Goal: Download file/media

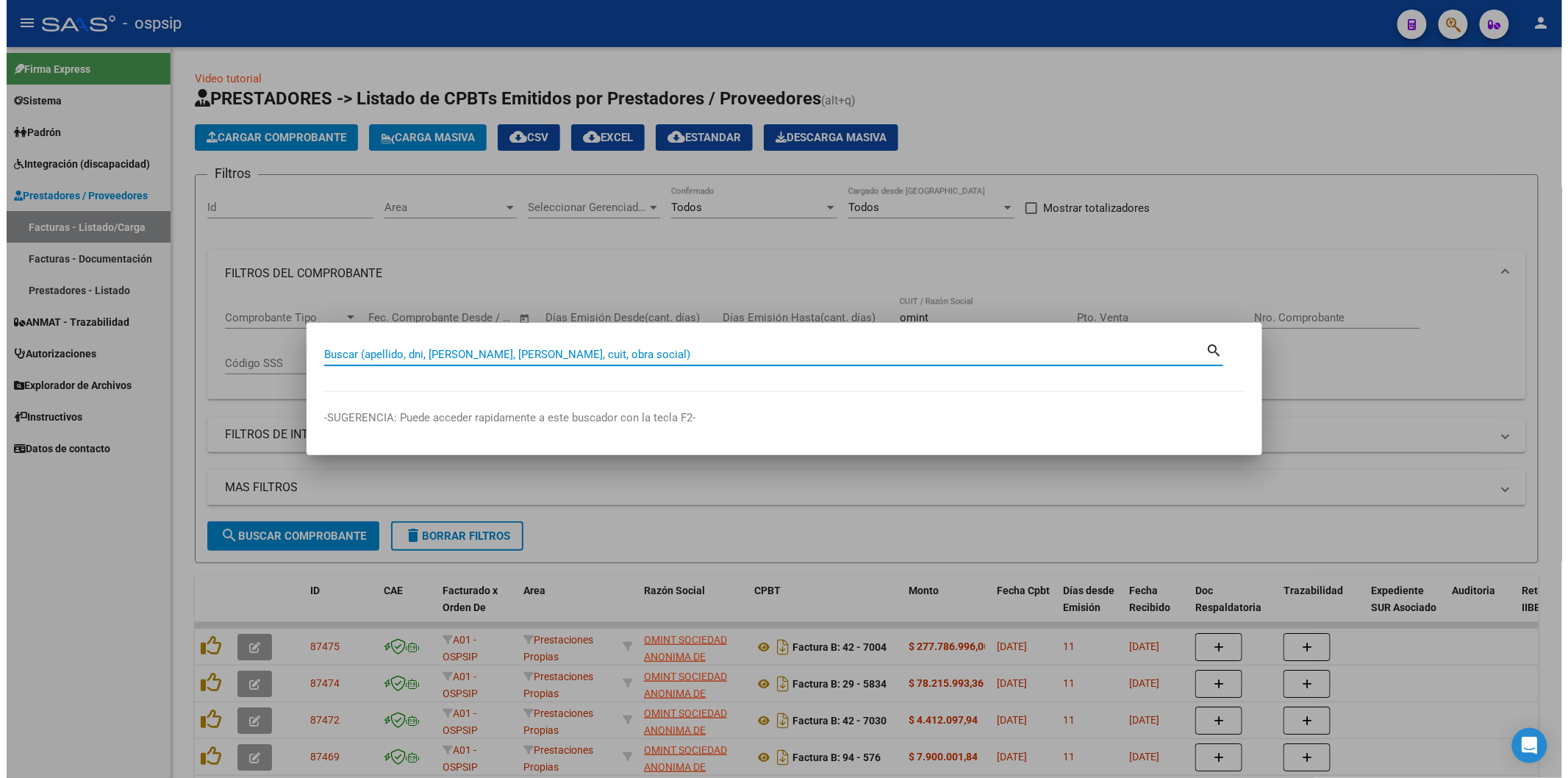
scroll to position [163, 0]
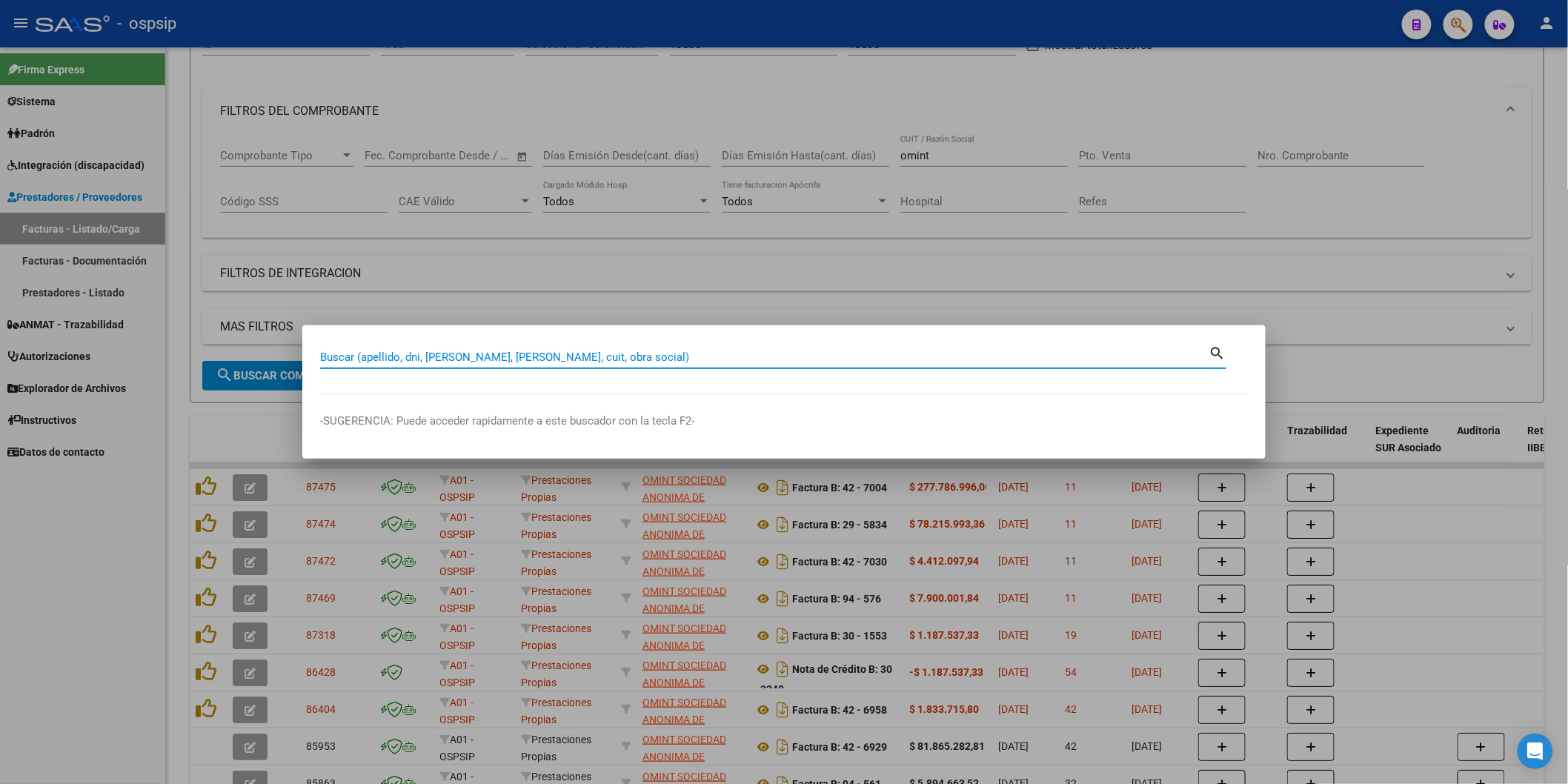
click at [794, 357] on input "Buscar (apellido, dni, [PERSON_NAME], [PERSON_NAME], cuit, obra social)" at bounding box center [764, 357] width 889 height 13
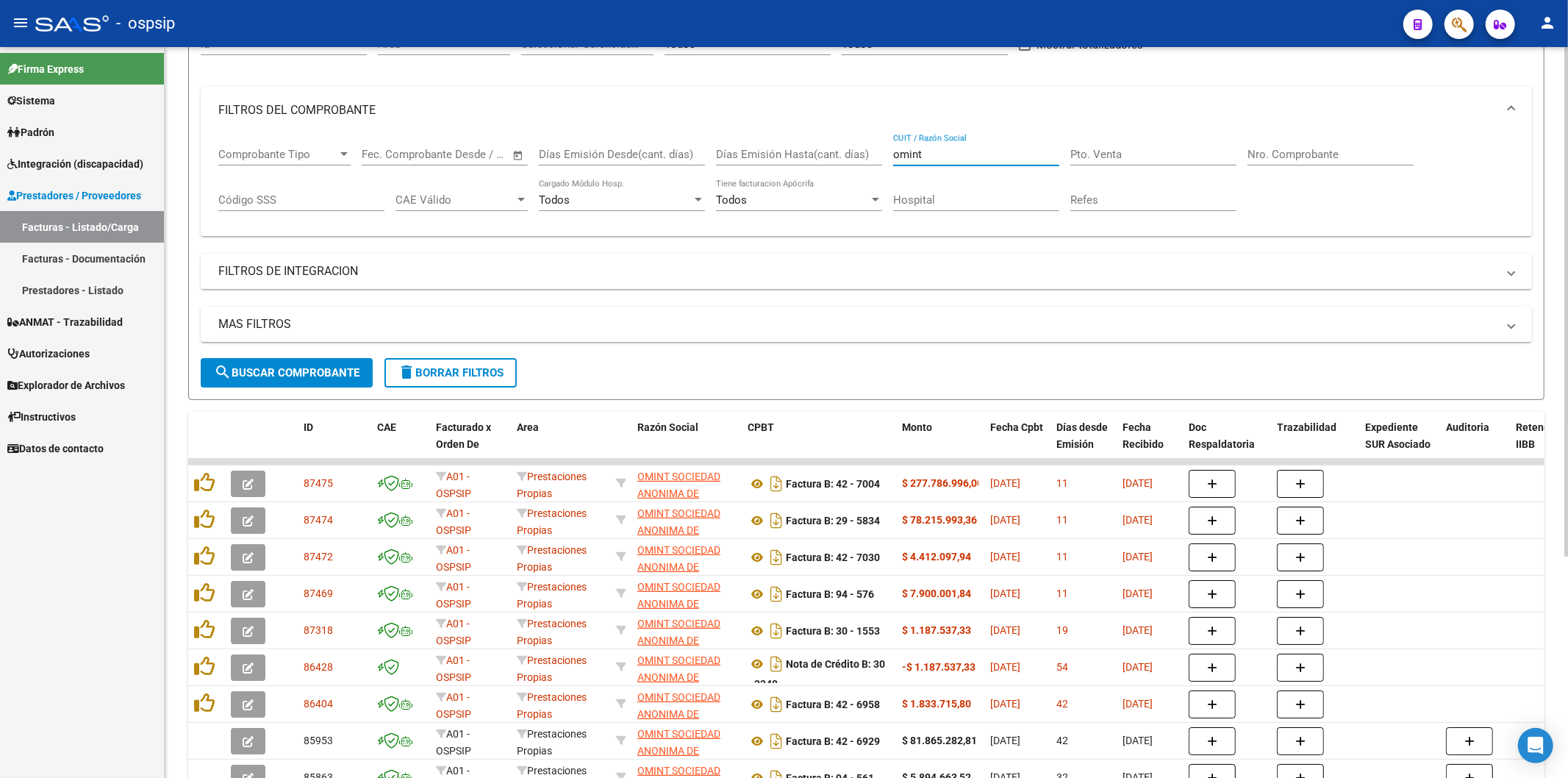
click at [982, 156] on input "omint" at bounding box center [976, 154] width 166 height 13
type input "o"
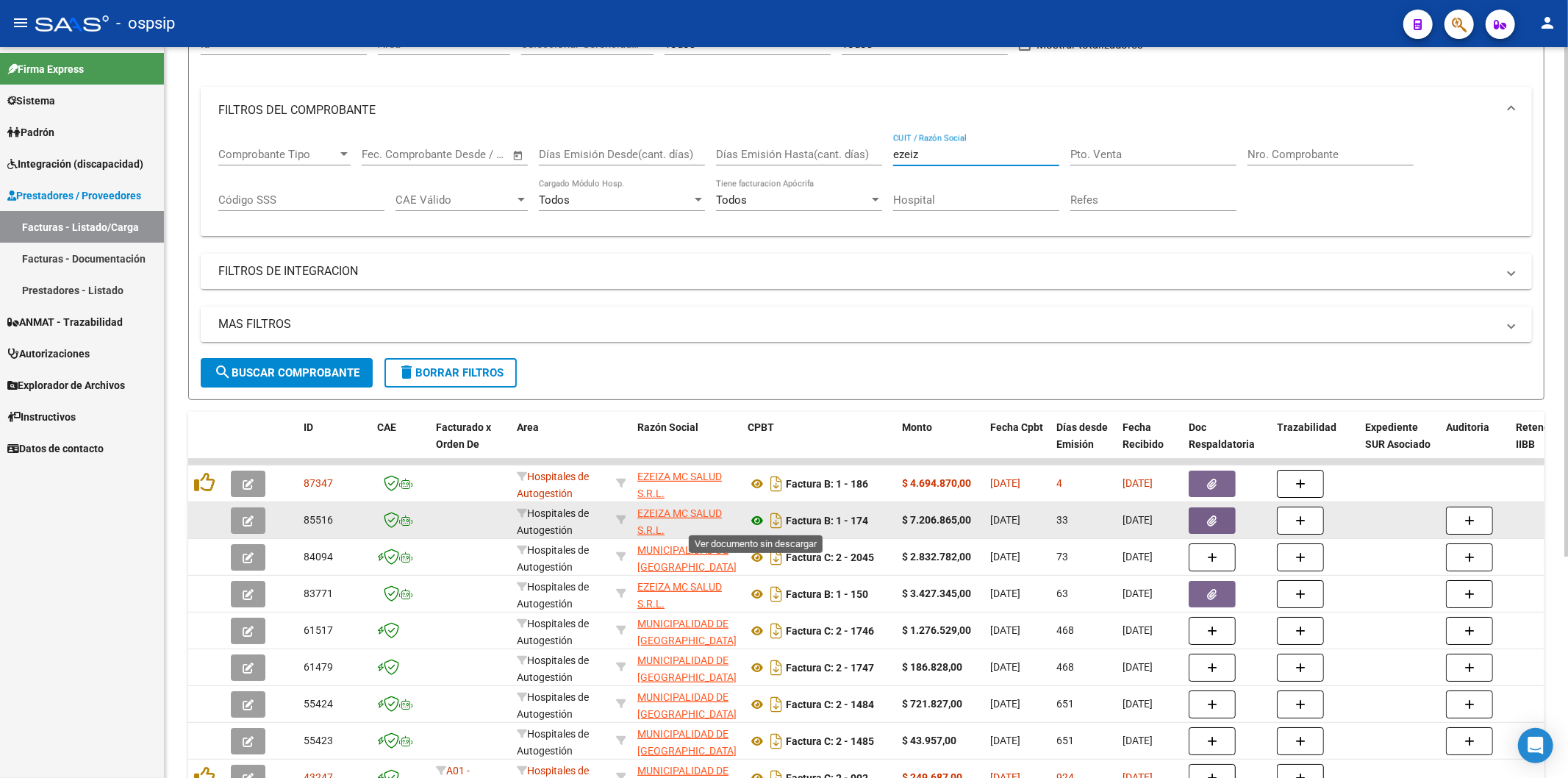
type input "ezeiz"
click at [762, 519] on icon at bounding box center [757, 520] width 19 height 18
click at [1216, 520] on icon "button" at bounding box center [1213, 521] width 10 height 11
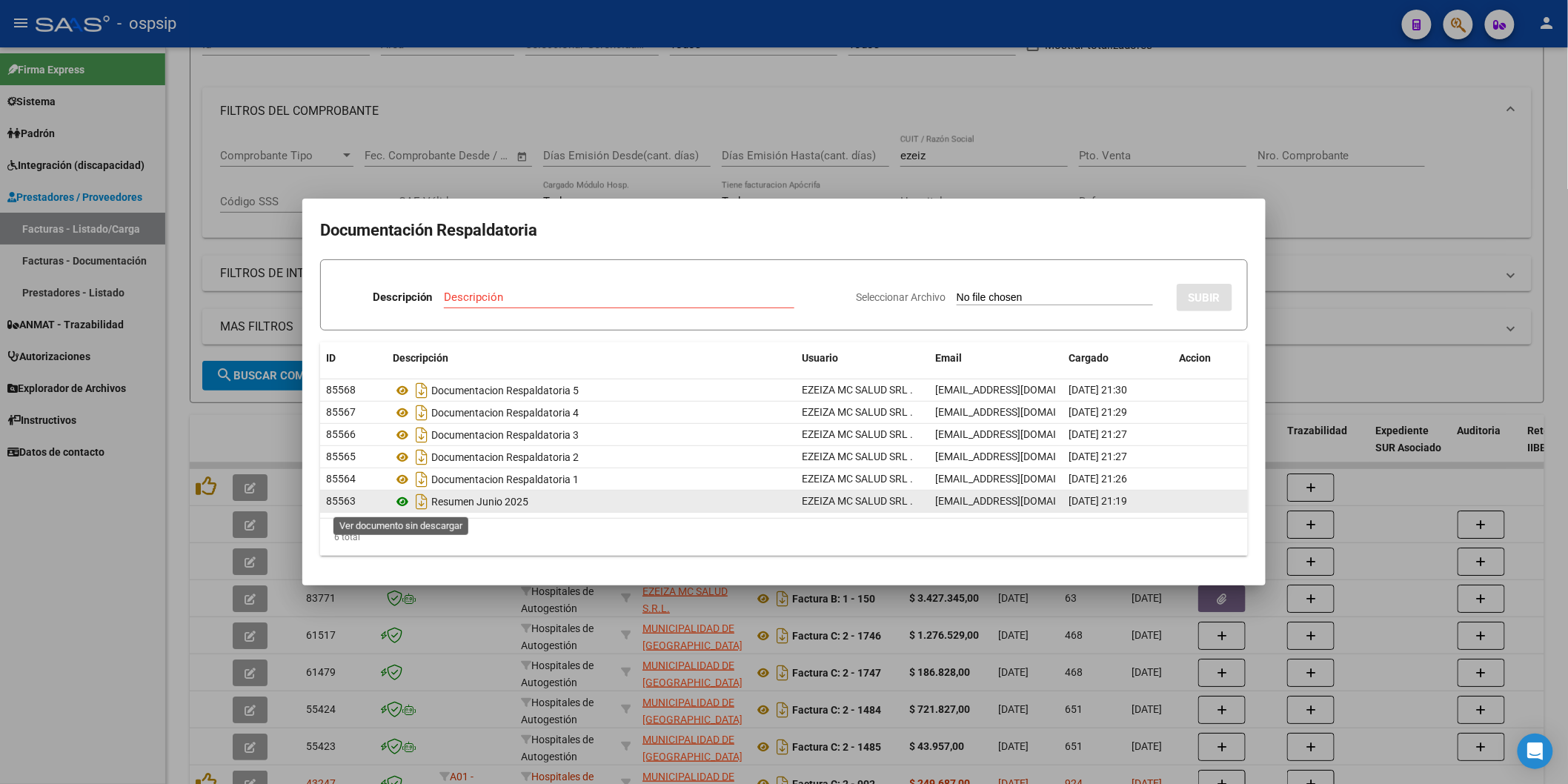
click at [402, 500] on icon at bounding box center [402, 501] width 19 height 18
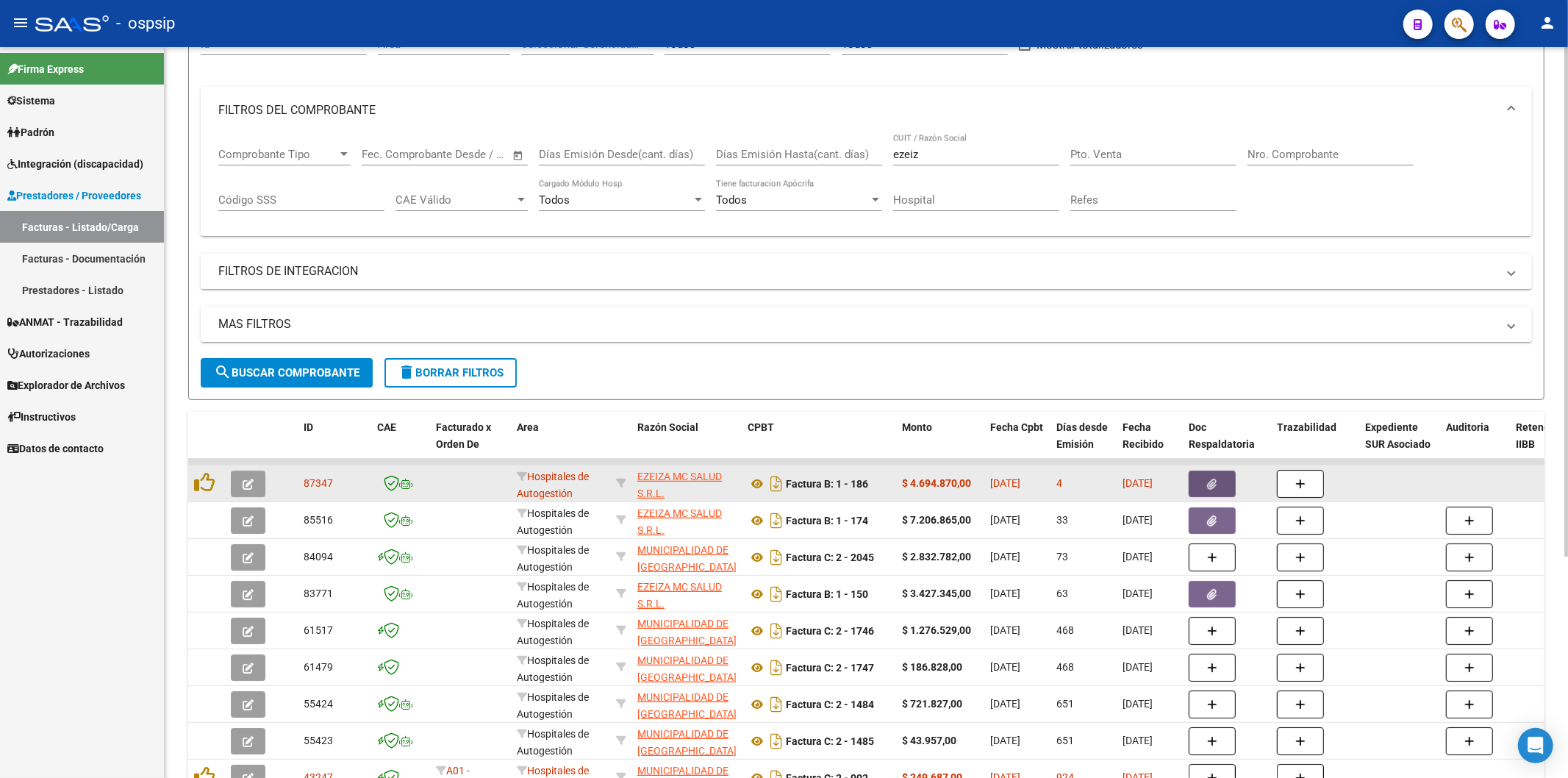
click at [1226, 488] on button "button" at bounding box center [1213, 484] width 47 height 27
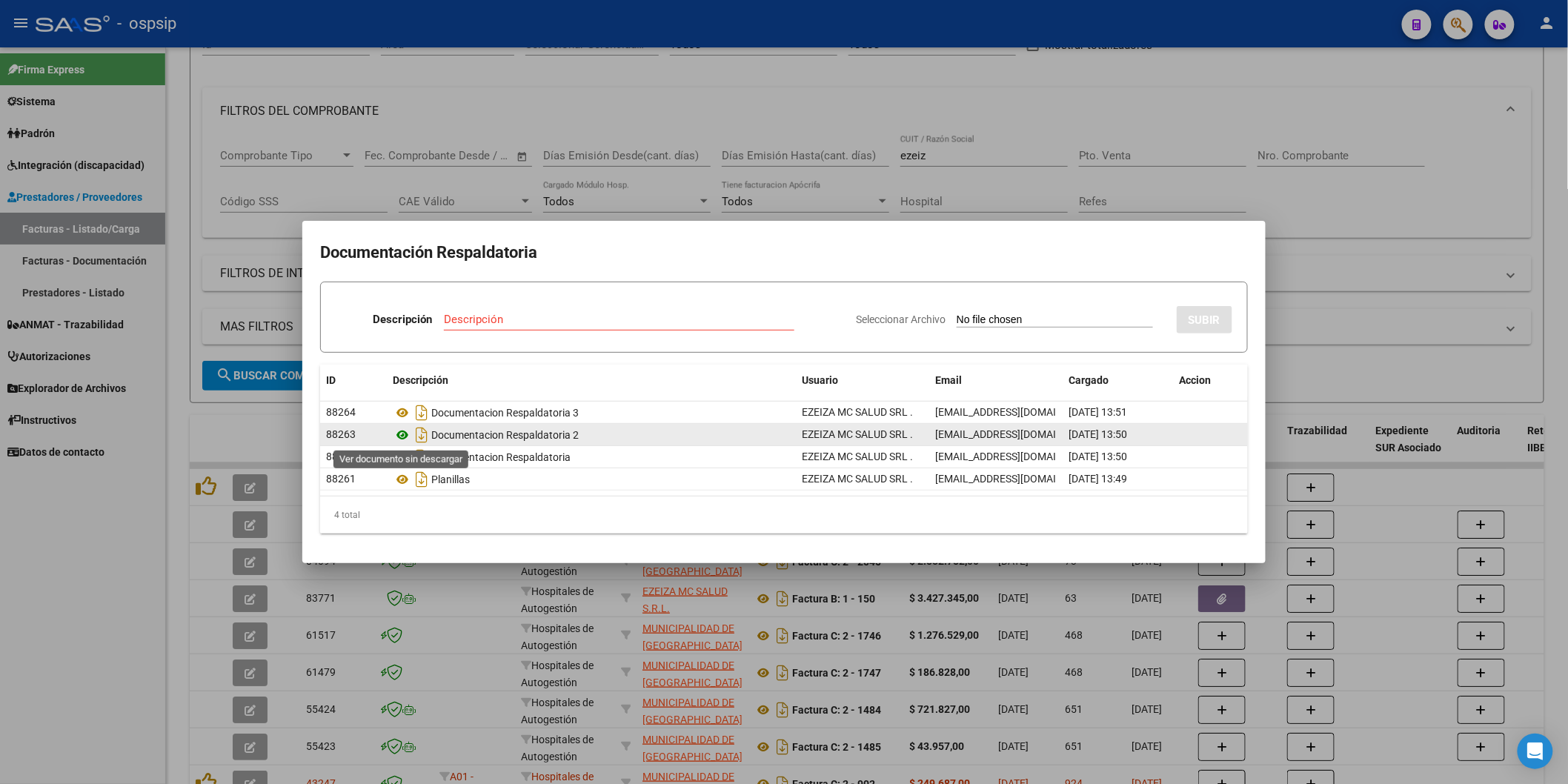
click at [402, 433] on icon at bounding box center [402, 434] width 19 height 18
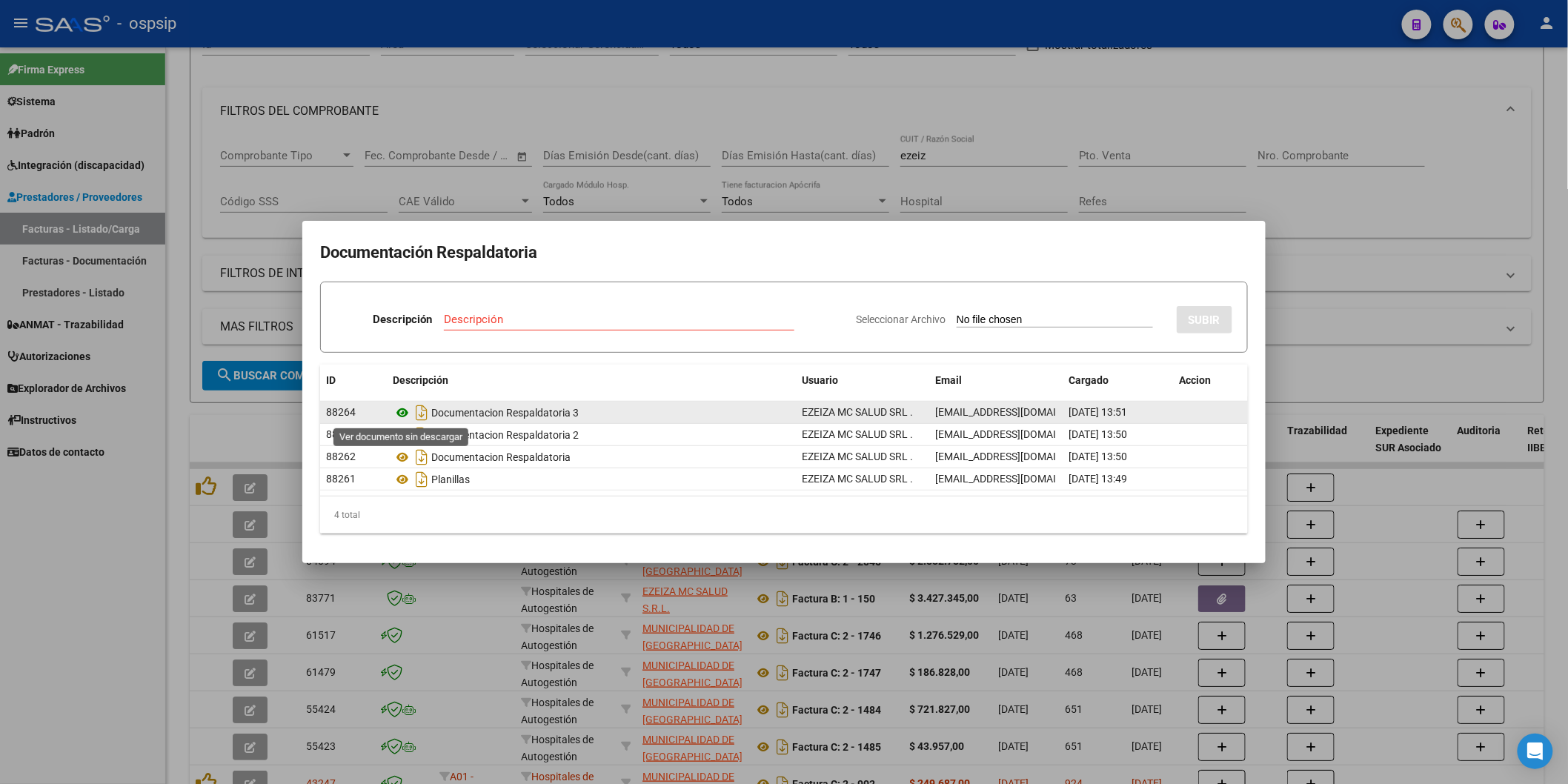
click at [403, 413] on icon at bounding box center [402, 412] width 19 height 18
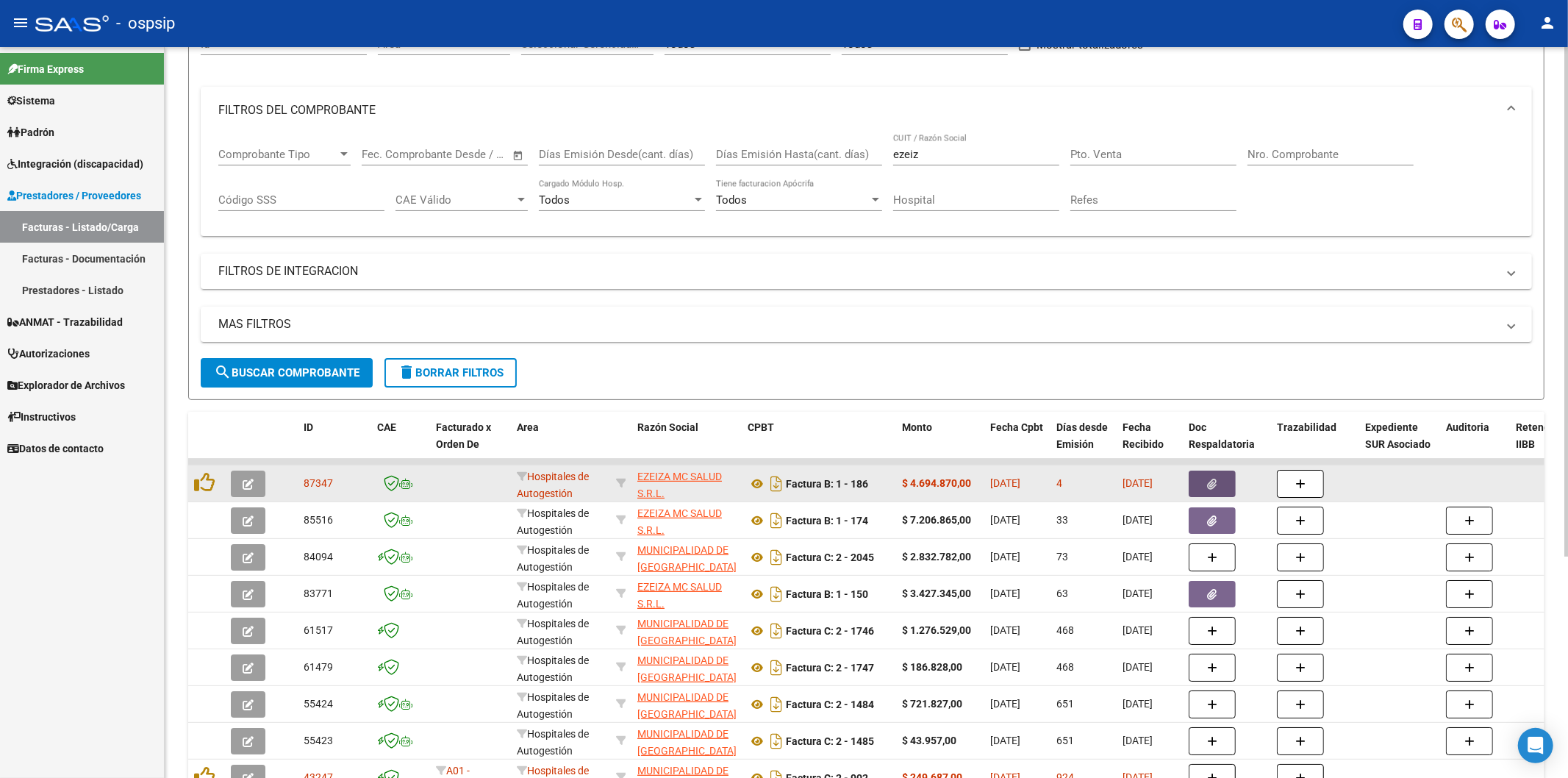
click at [1209, 481] on icon "button" at bounding box center [1213, 484] width 10 height 11
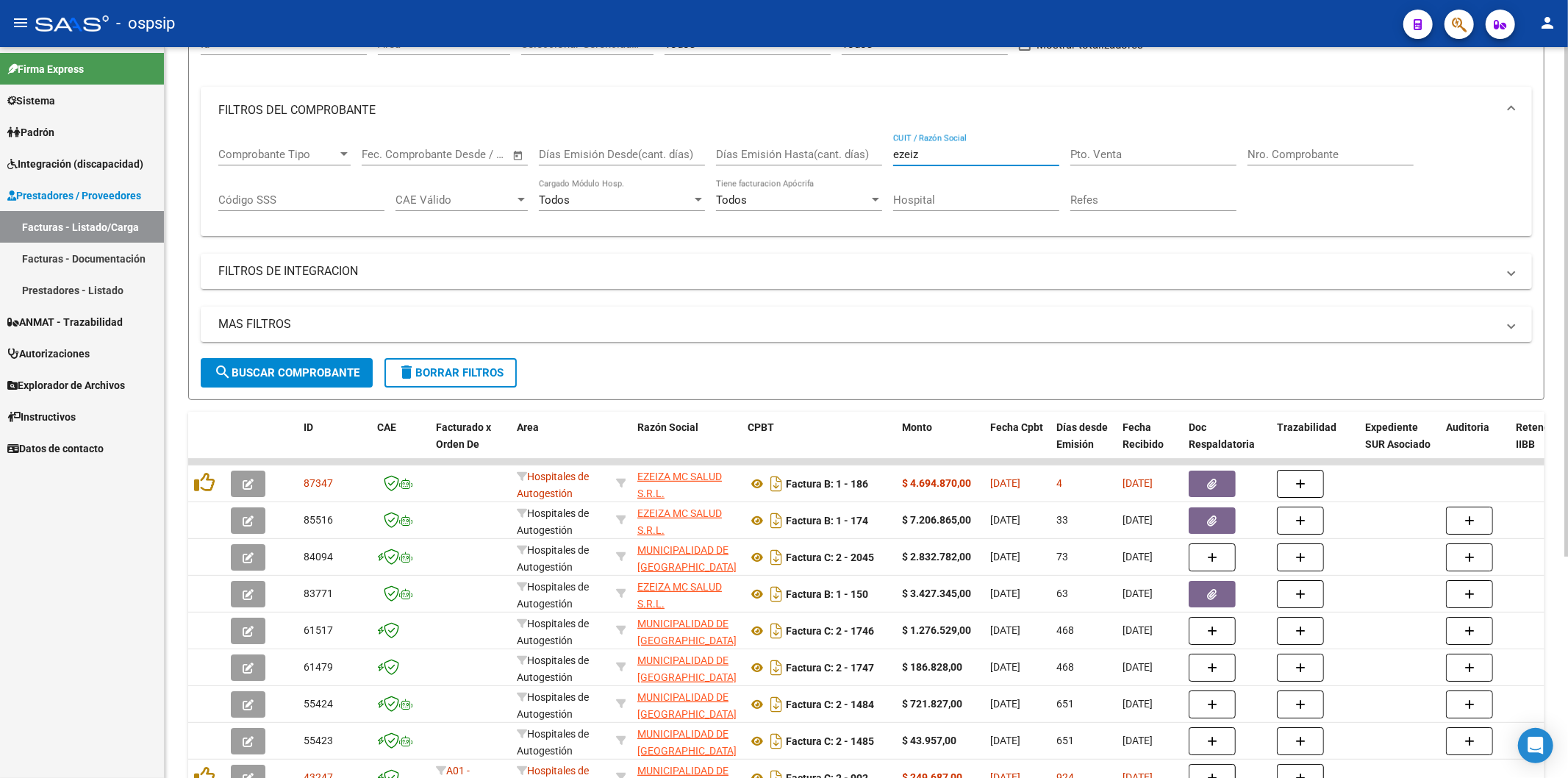
click at [966, 156] on input "ezeiz" at bounding box center [976, 154] width 166 height 13
type input "e"
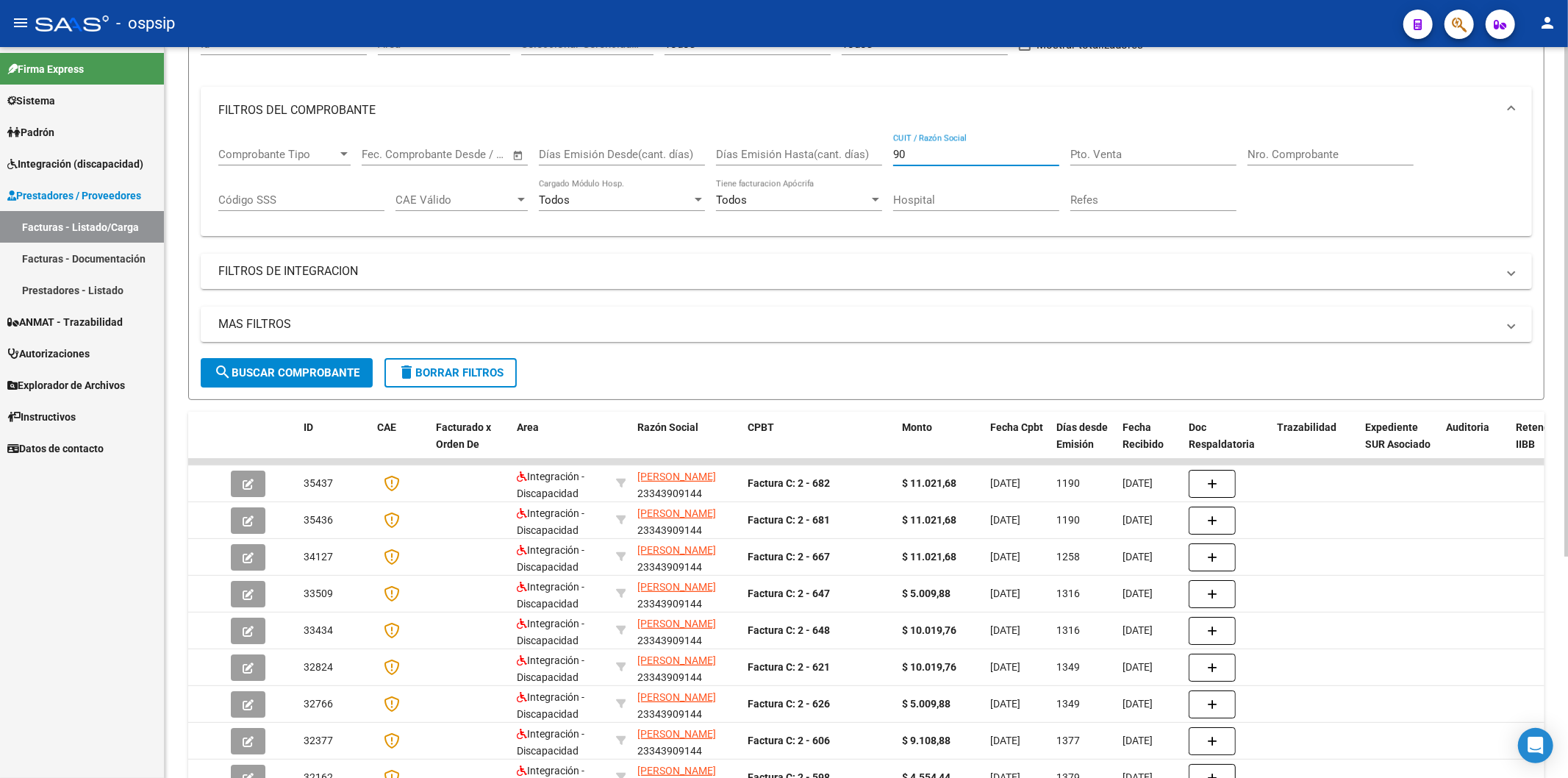
type input "9"
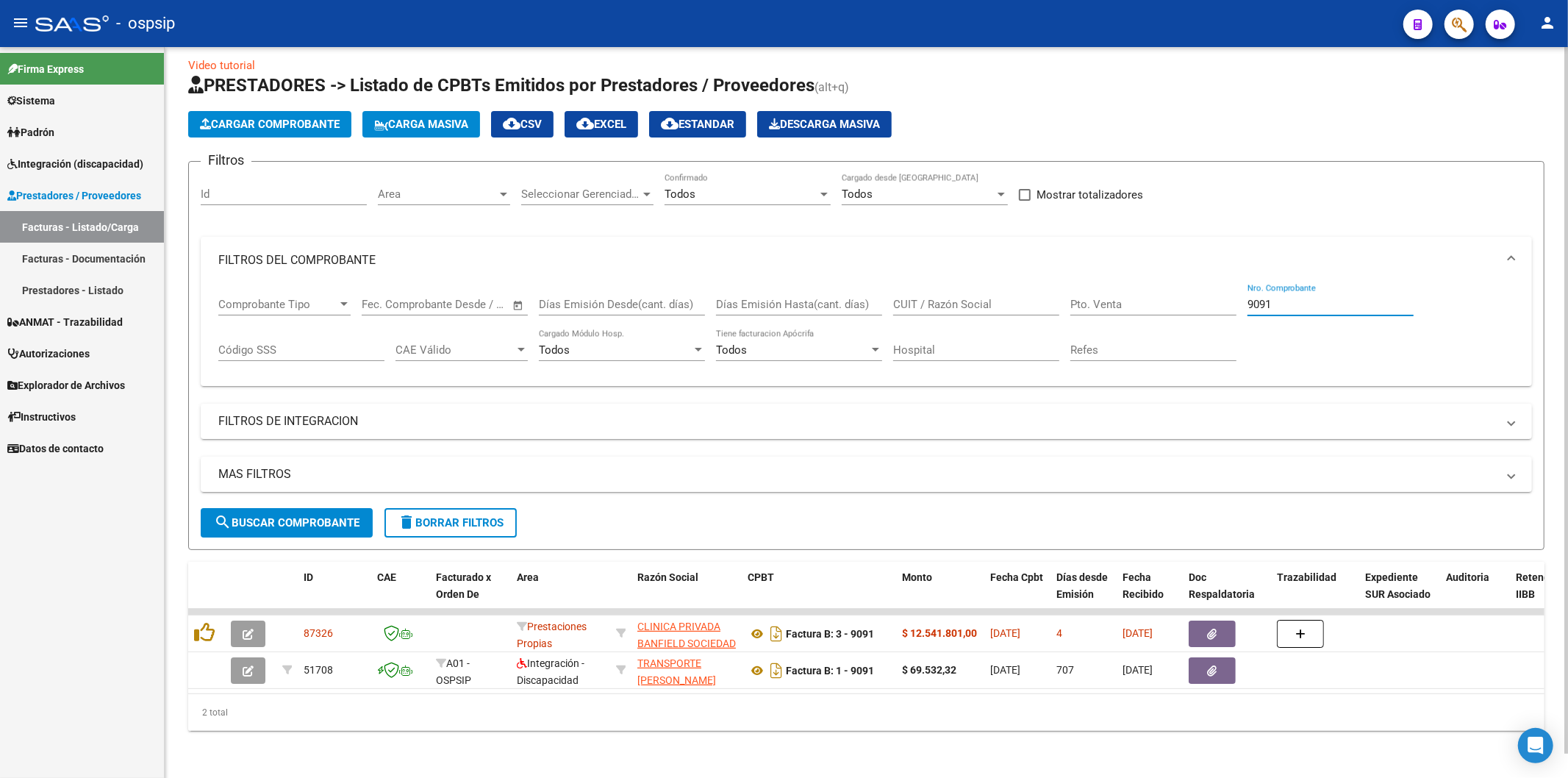
scroll to position [25, 0]
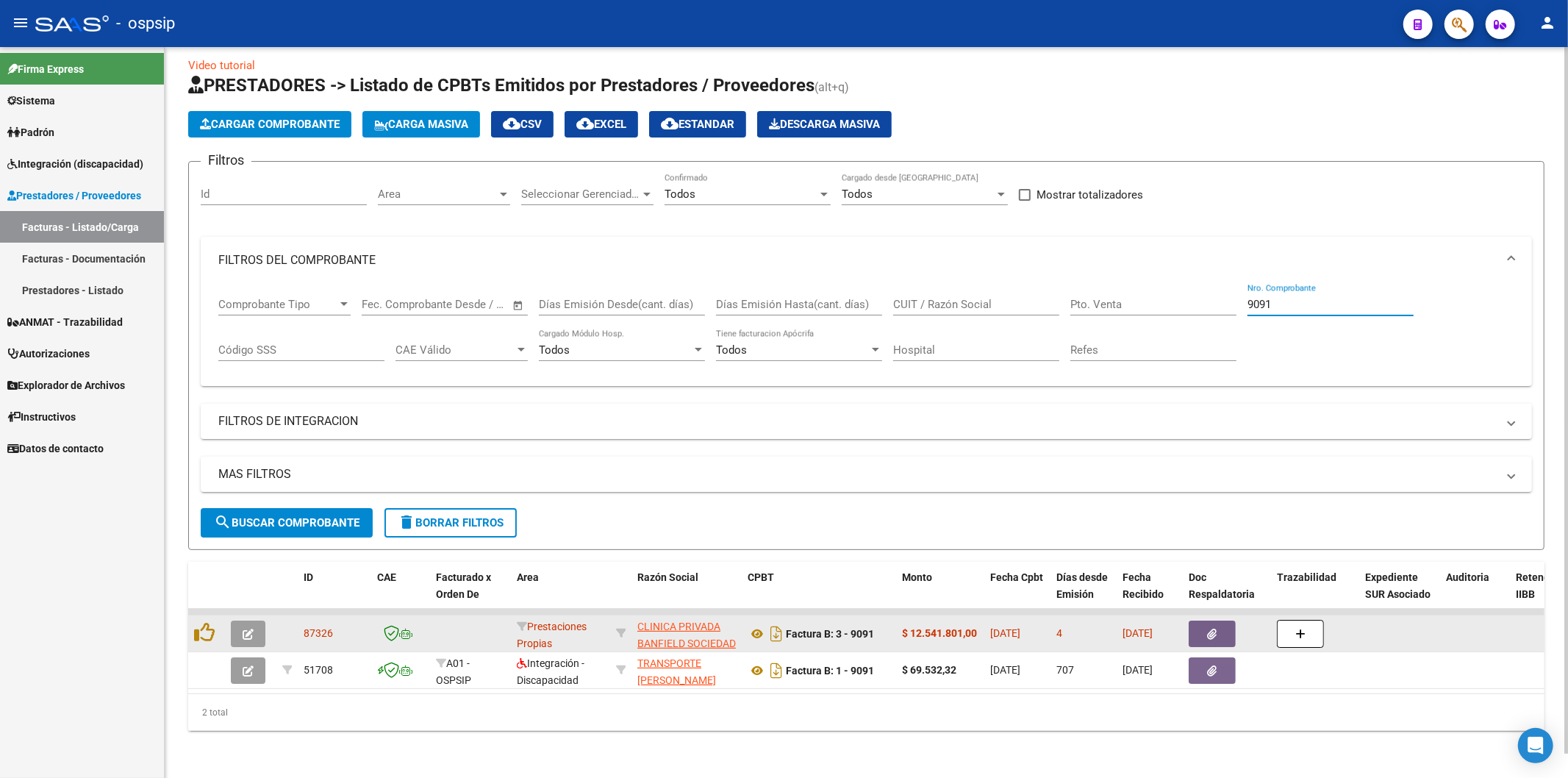
click at [1217, 621] on button "button" at bounding box center [1213, 634] width 47 height 27
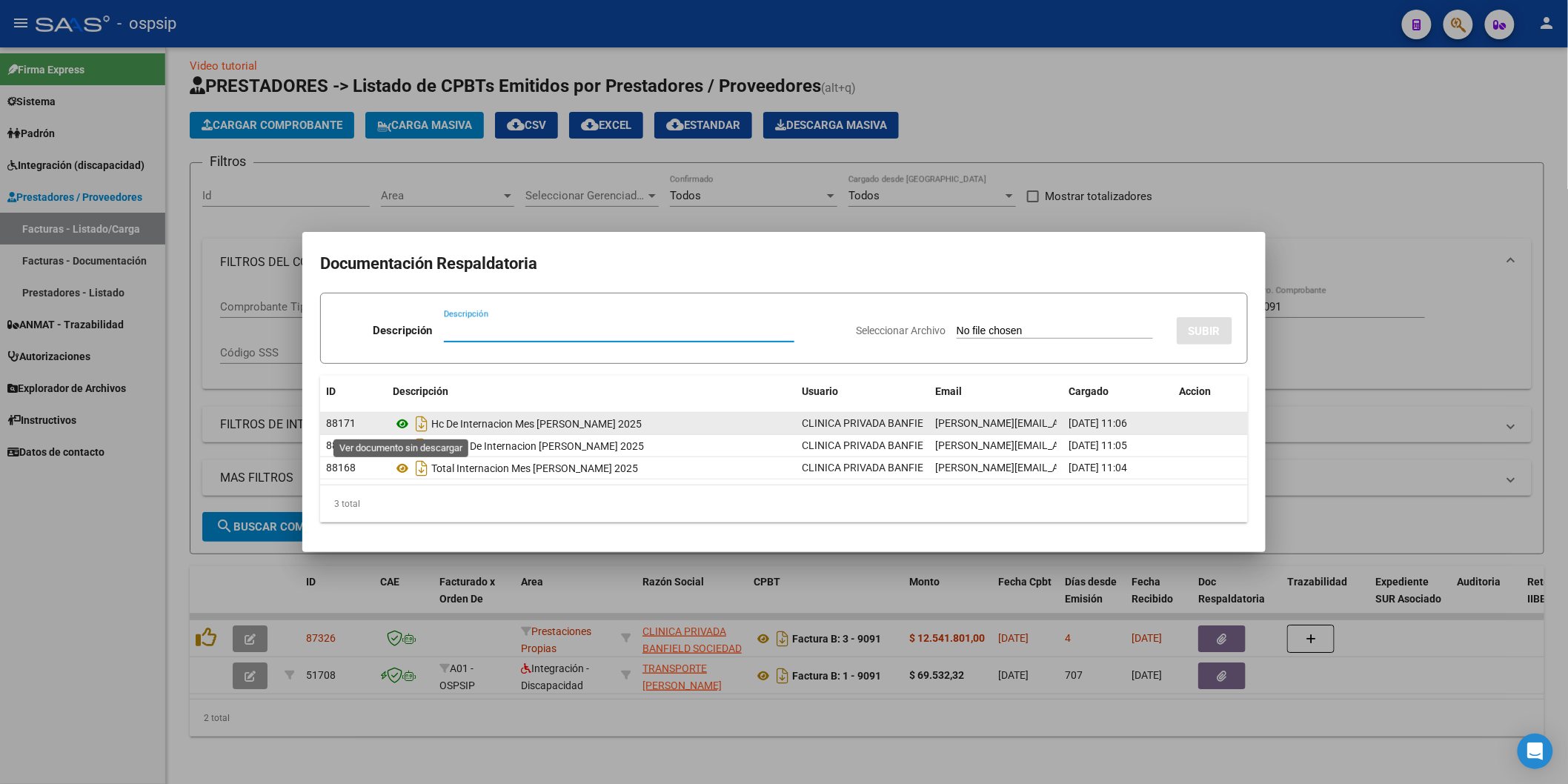
click at [400, 424] on icon at bounding box center [402, 424] width 19 height 18
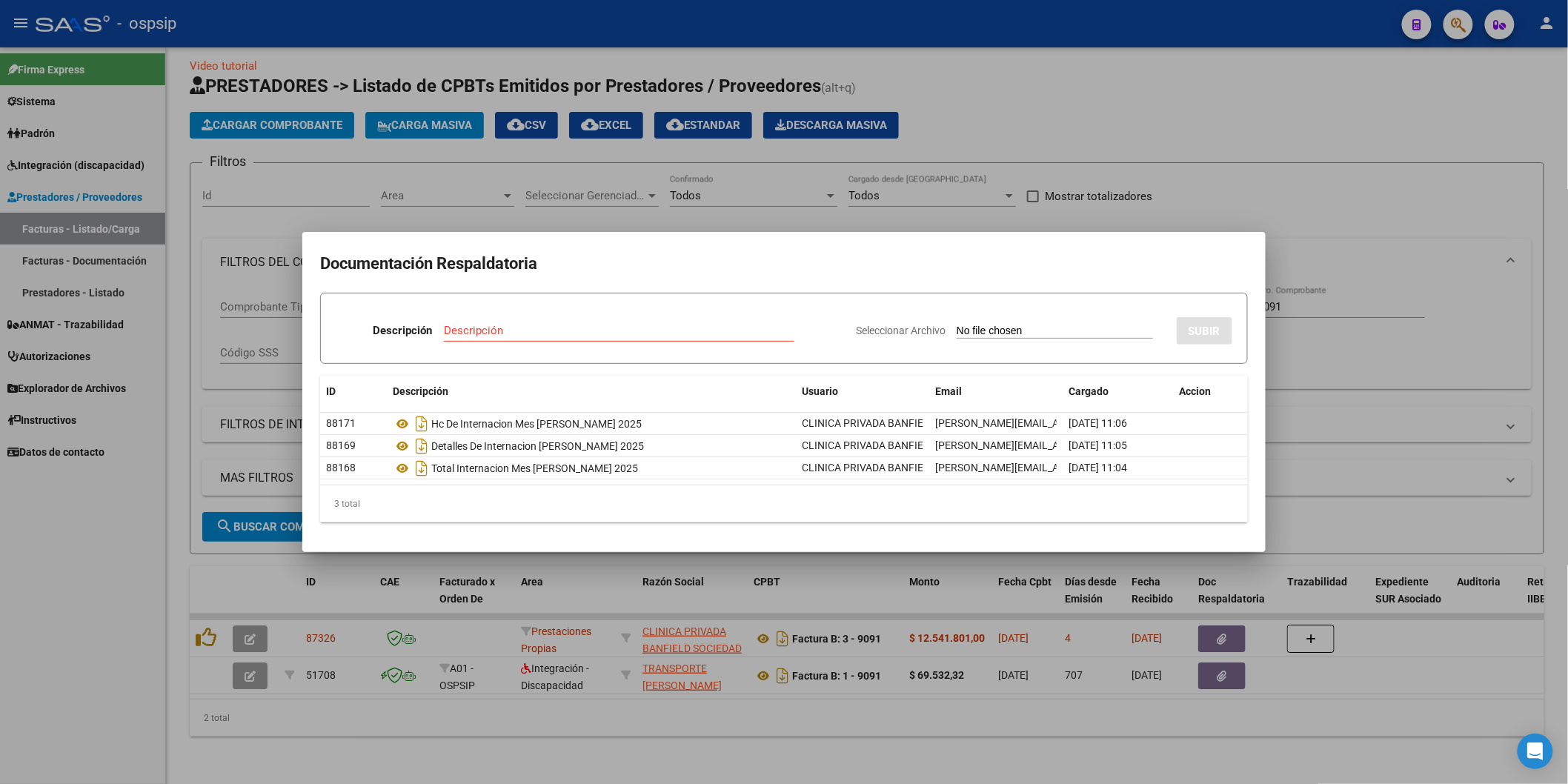
click at [810, 257] on h2 "Documentación Respaldatoria" at bounding box center [783, 264] width 928 height 28
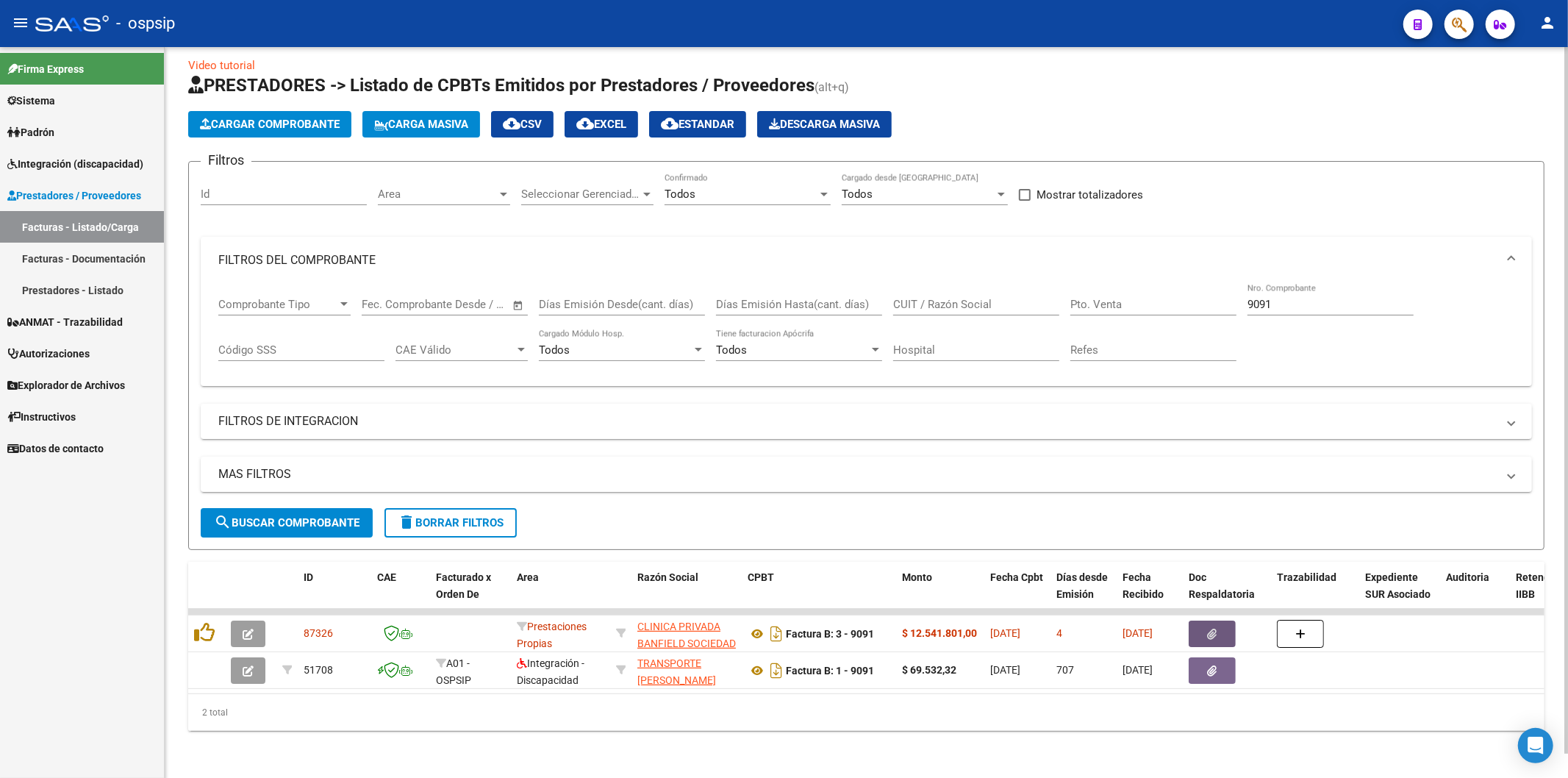
click at [1346, 297] on input "9091" at bounding box center [1331, 304] width 166 height 13
type input "9"
click at [1302, 297] on input "Nro. Comprobante" at bounding box center [1331, 304] width 166 height 13
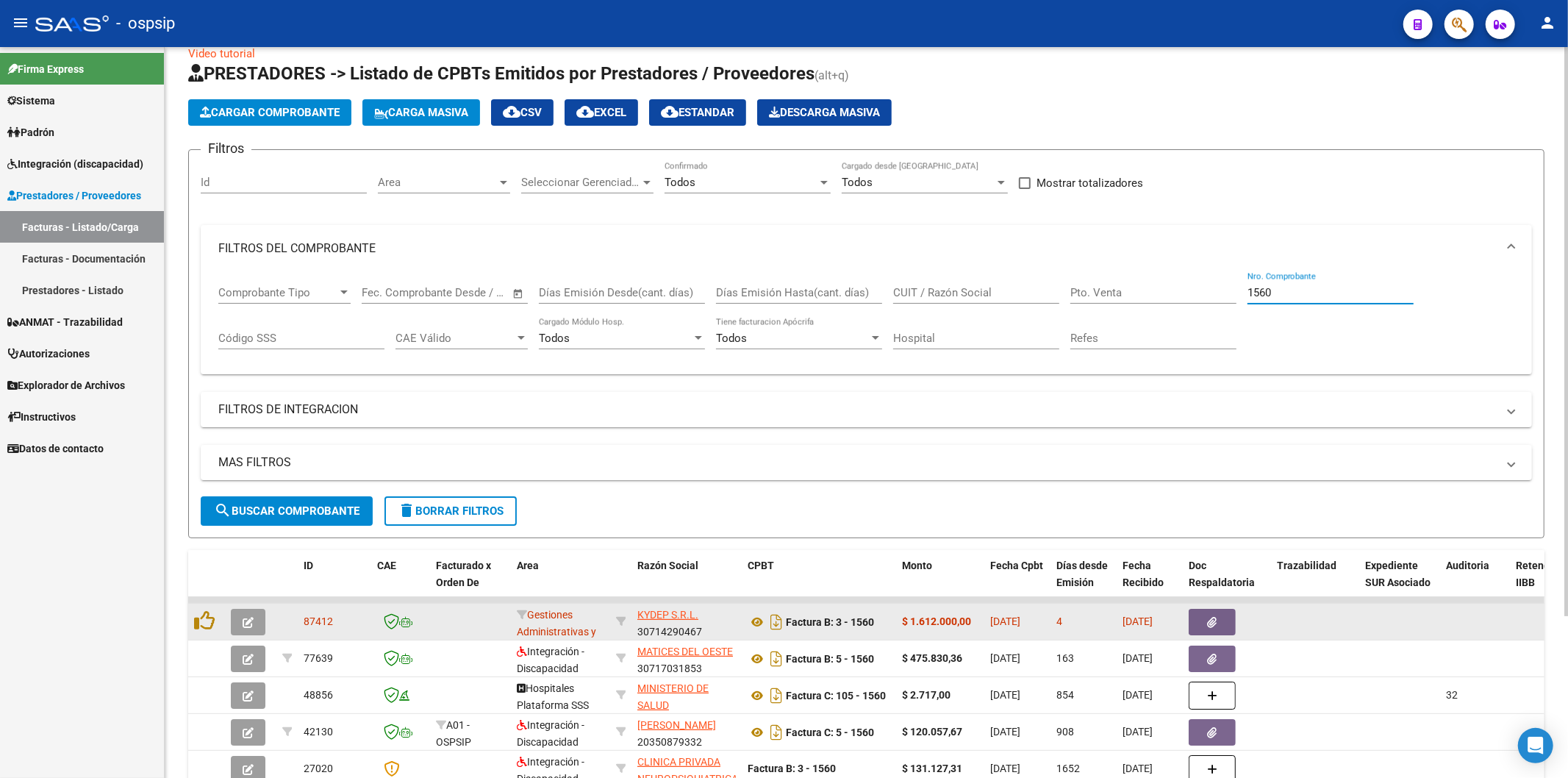
type input "1560"
click at [1213, 625] on icon "button" at bounding box center [1213, 622] width 10 height 11
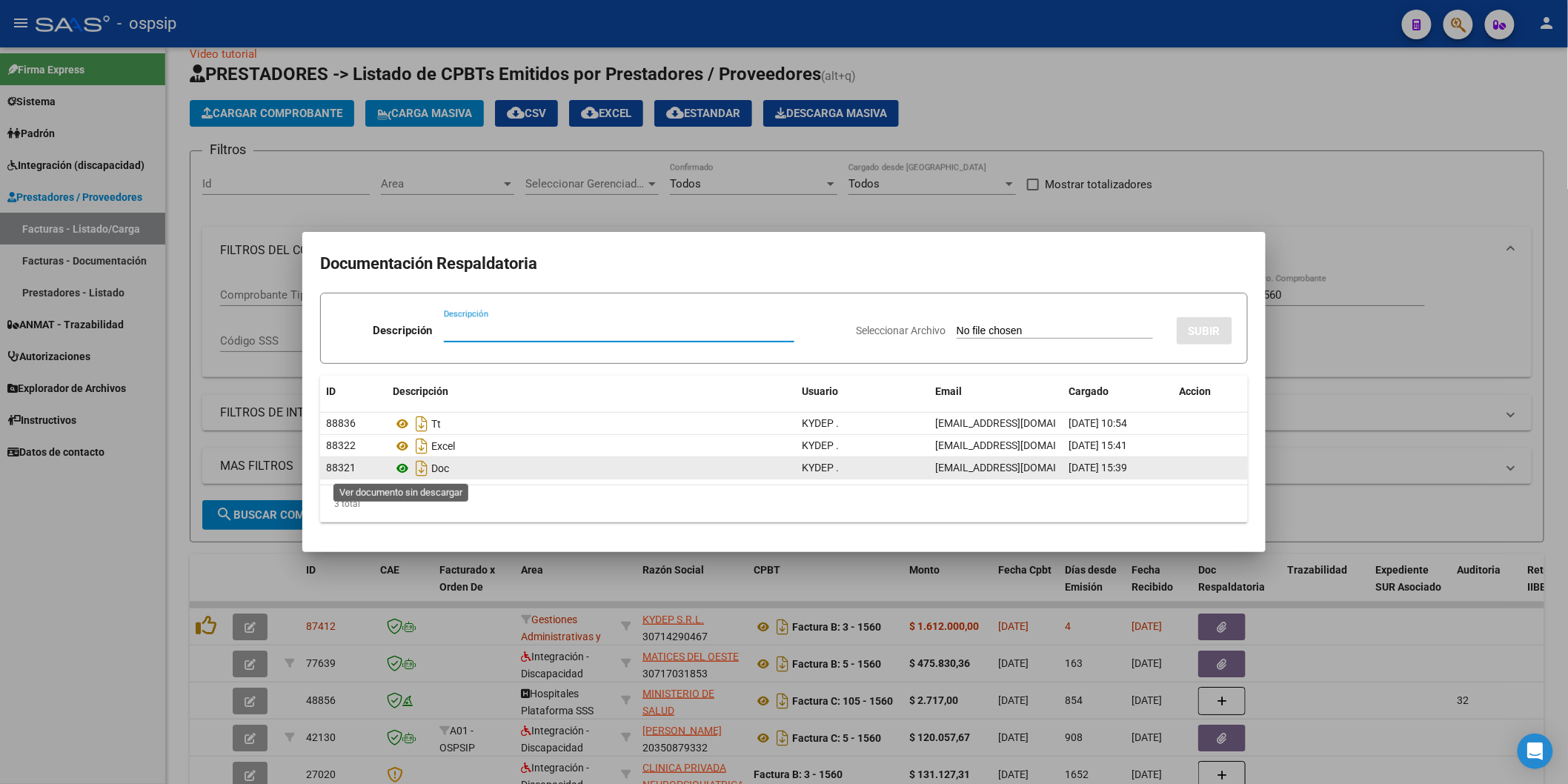
click at [402, 470] on icon at bounding box center [402, 468] width 19 height 18
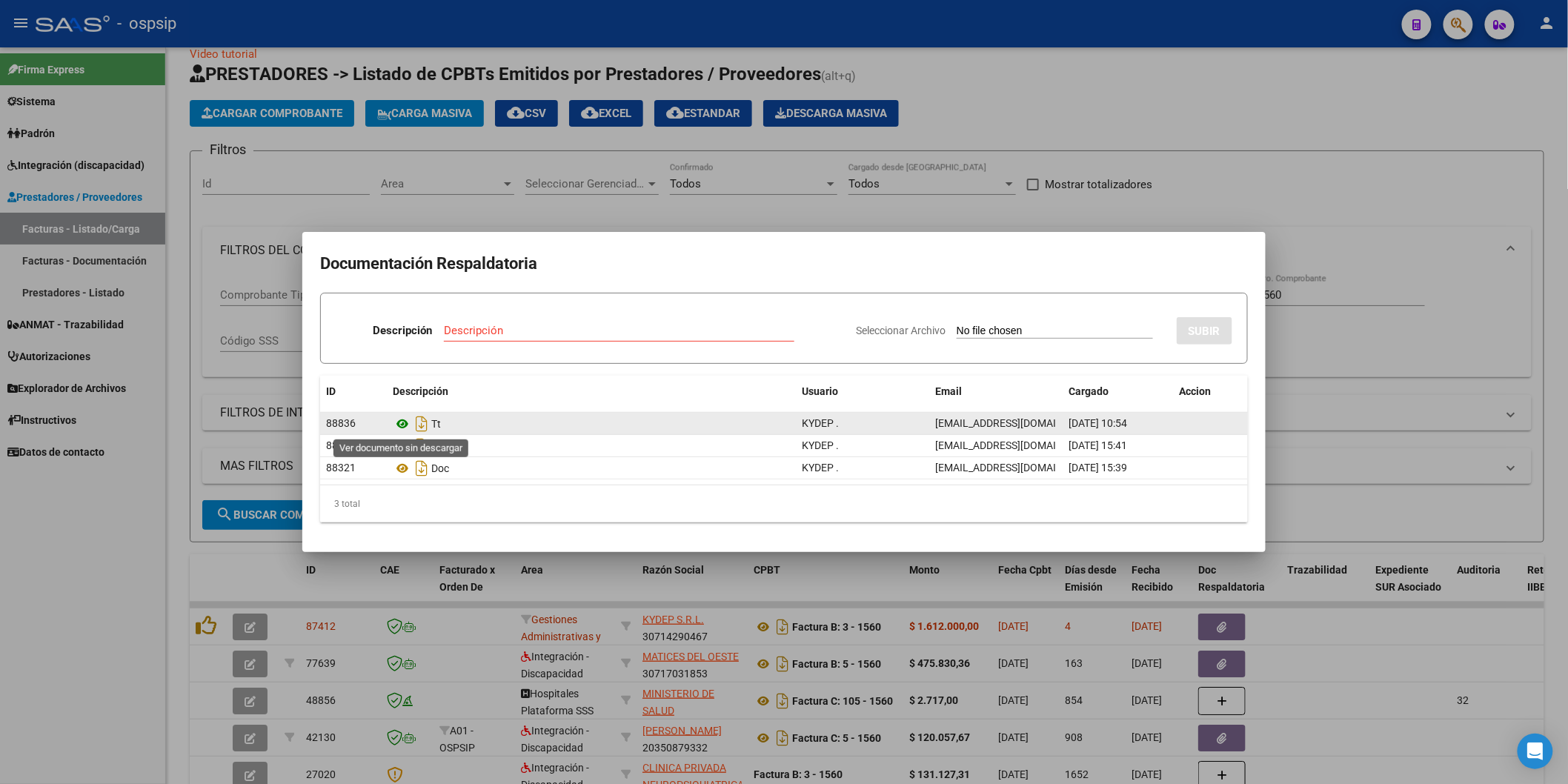
click at [402, 421] on icon at bounding box center [402, 424] width 19 height 18
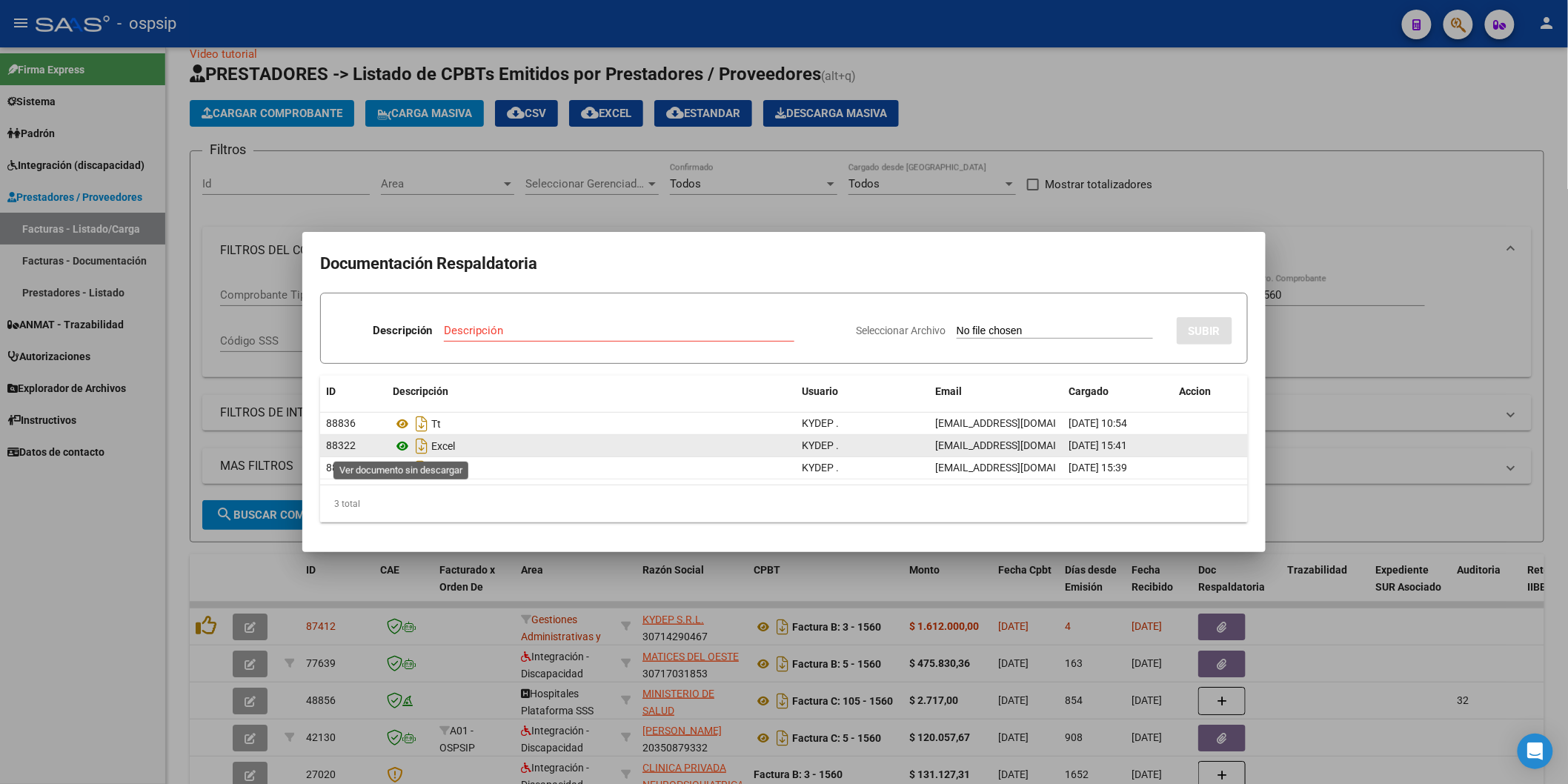
click at [402, 446] on icon at bounding box center [402, 446] width 19 height 18
